Goal: Check status: Check status

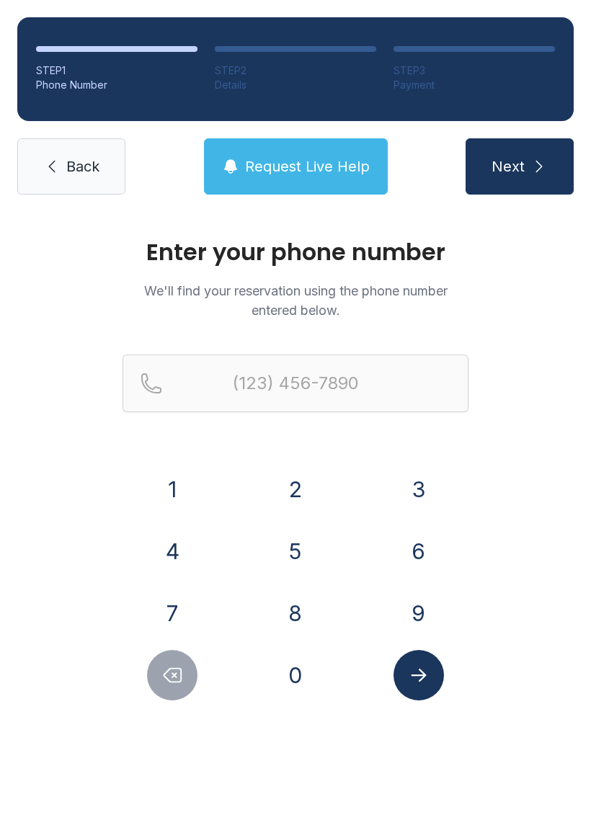
click at [165, 528] on button "4" at bounding box center [172, 551] width 50 height 50
click at [314, 682] on button "0" at bounding box center [295, 675] width 50 height 50
click at [175, 638] on button "7" at bounding box center [172, 613] width 50 height 50
click at [170, 617] on button "7" at bounding box center [172, 613] width 50 height 50
click at [412, 554] on button "6" at bounding box center [419, 551] width 50 height 50
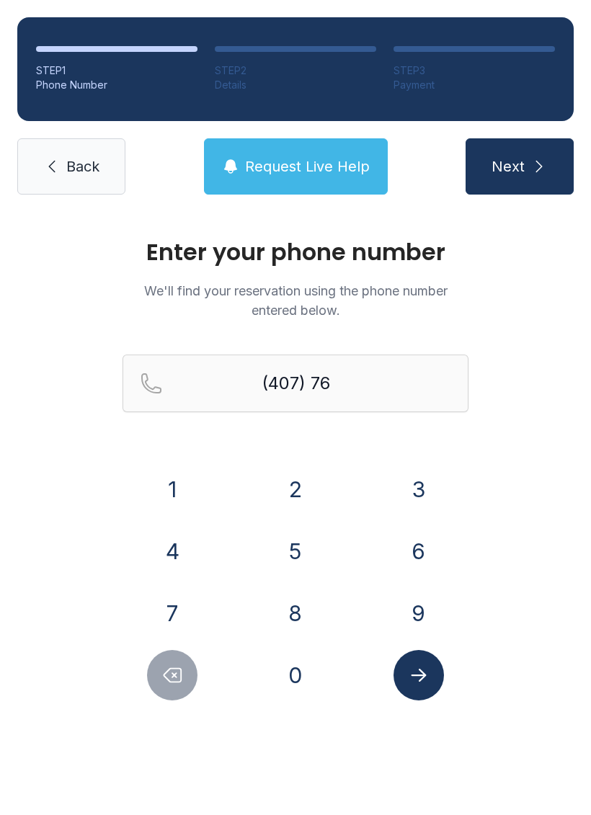
click at [296, 560] on button "5" at bounding box center [295, 551] width 50 height 50
click at [284, 610] on button "8" at bounding box center [295, 613] width 50 height 50
click at [407, 609] on button "9" at bounding box center [419, 613] width 50 height 50
click at [277, 561] on button "5" at bounding box center [295, 551] width 50 height 50
click at [400, 498] on button "3" at bounding box center [419, 489] width 50 height 50
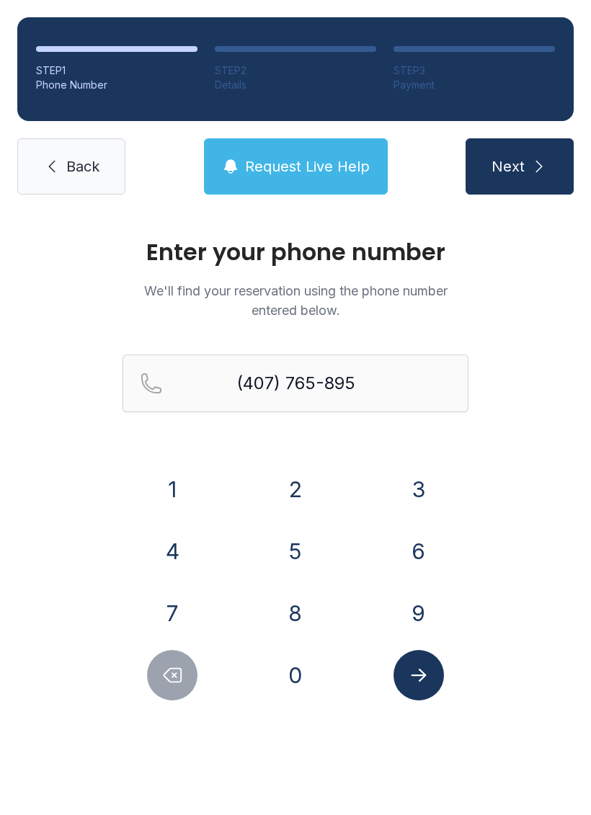
type input "[PHONE_NUMBER]"
click at [430, 679] on button "Submit lookup form" at bounding box center [419, 675] width 50 height 50
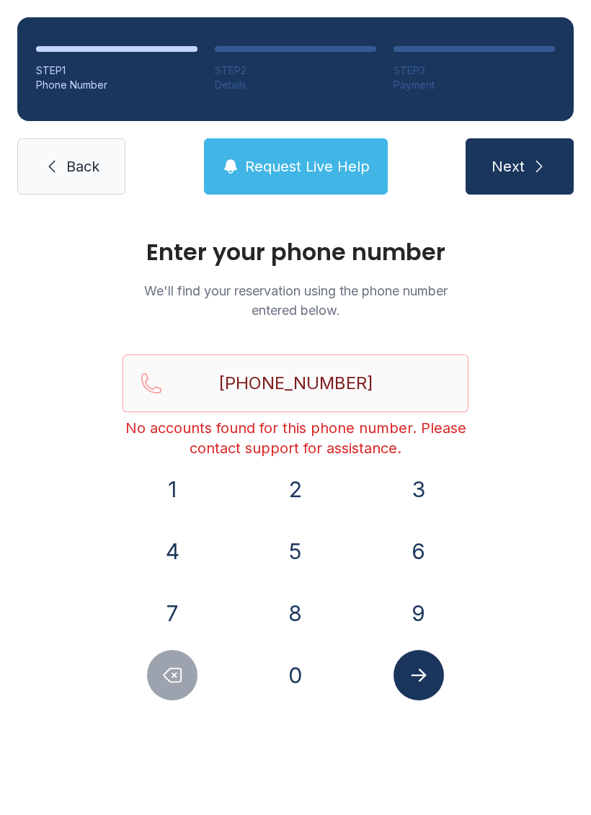
click at [438, 691] on button "Submit lookup form" at bounding box center [419, 675] width 50 height 50
click at [417, 683] on icon "Submit lookup form" at bounding box center [419, 676] width 22 height 22
click at [426, 686] on button "Submit lookup form" at bounding box center [419, 675] width 50 height 50
click at [436, 672] on button "Submit lookup form" at bounding box center [419, 675] width 50 height 50
click at [345, 168] on span "Request Live Help" at bounding box center [307, 166] width 125 height 20
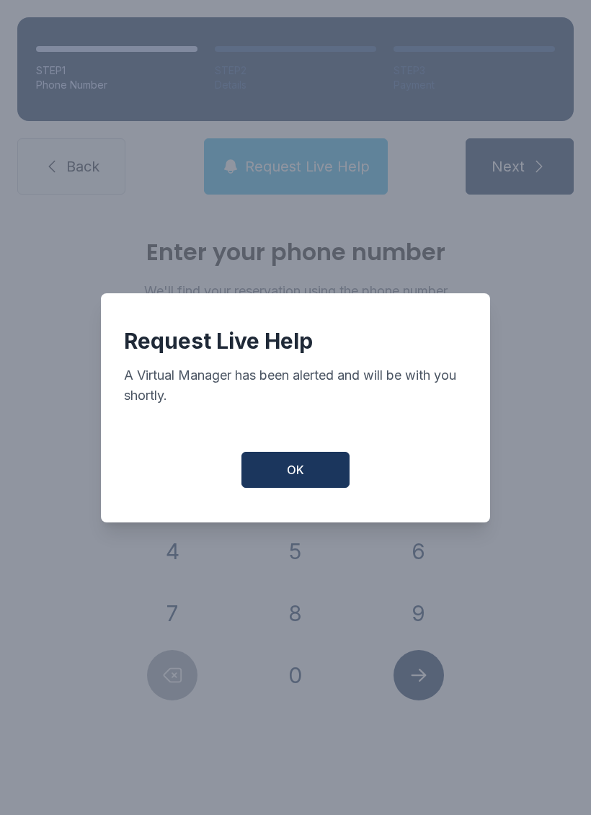
click at [286, 468] on button "OK" at bounding box center [296, 470] width 108 height 36
